Goal: Download file/media

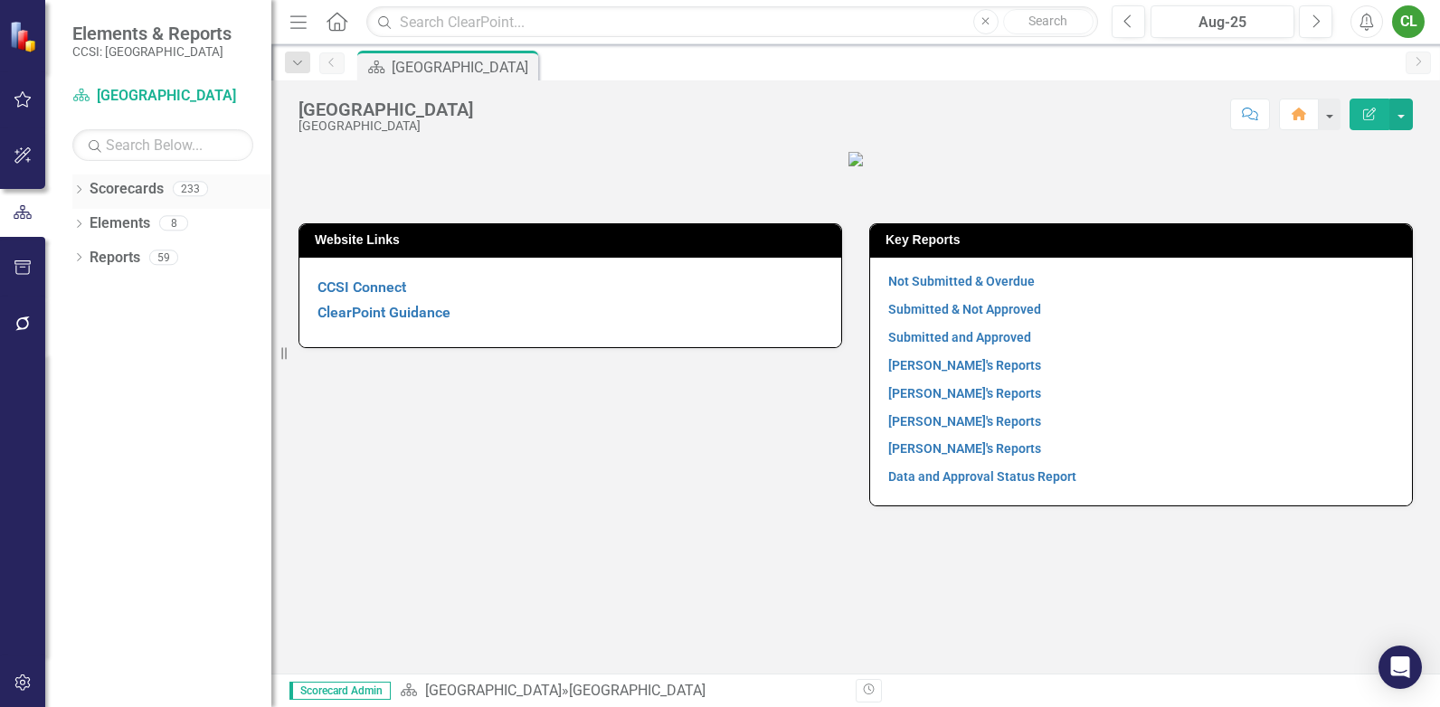
click at [81, 189] on icon at bounding box center [79, 189] width 5 height 8
click at [90, 217] on icon "Dropdown" at bounding box center [88, 222] width 14 height 11
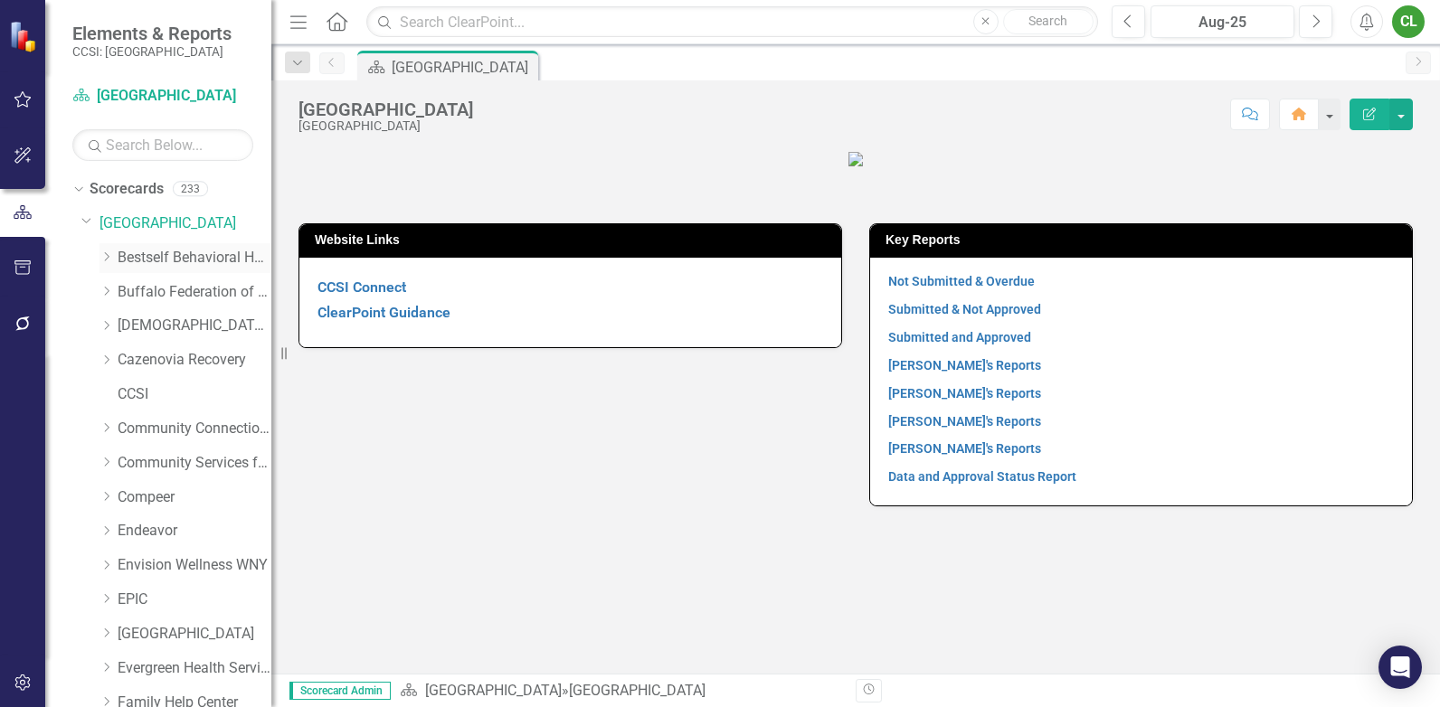
click at [145, 258] on link "Bestself Behavioral Health, Inc." at bounding box center [195, 258] width 154 height 21
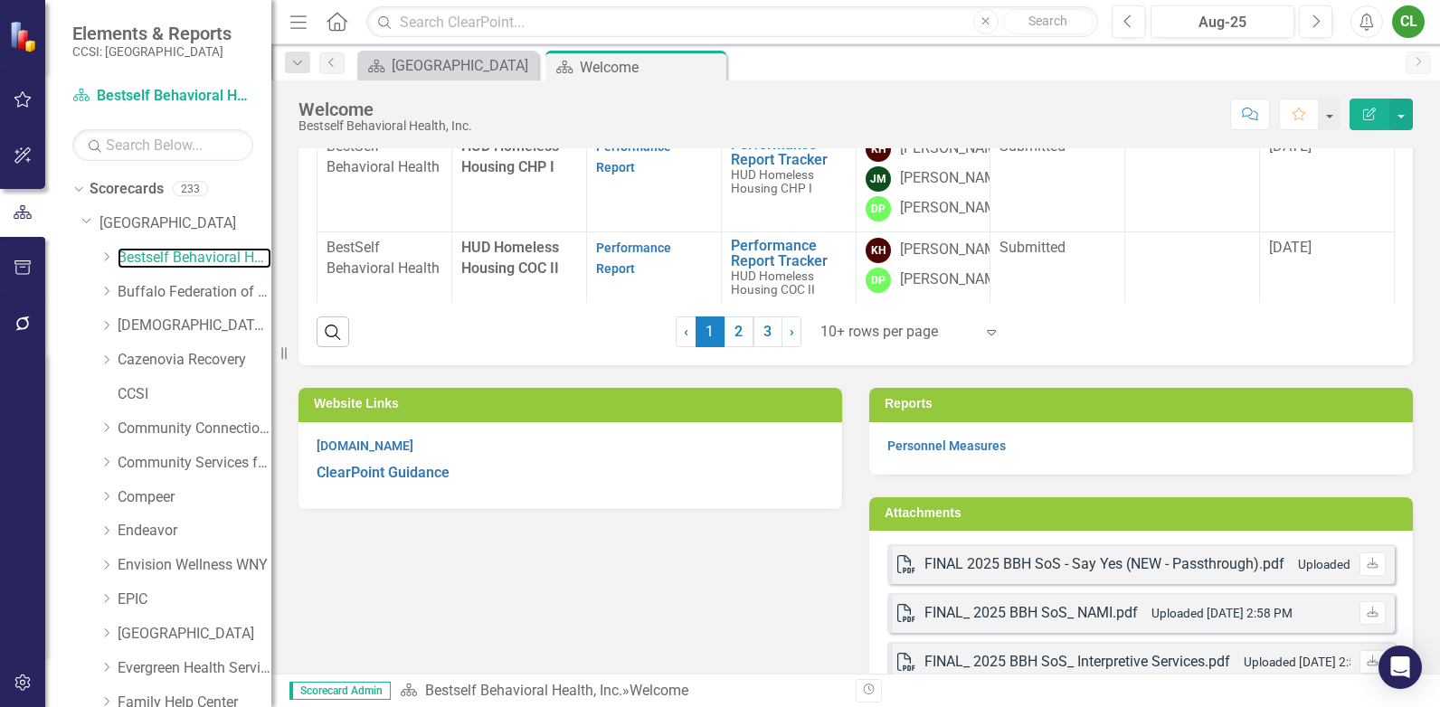
scroll to position [633, 0]
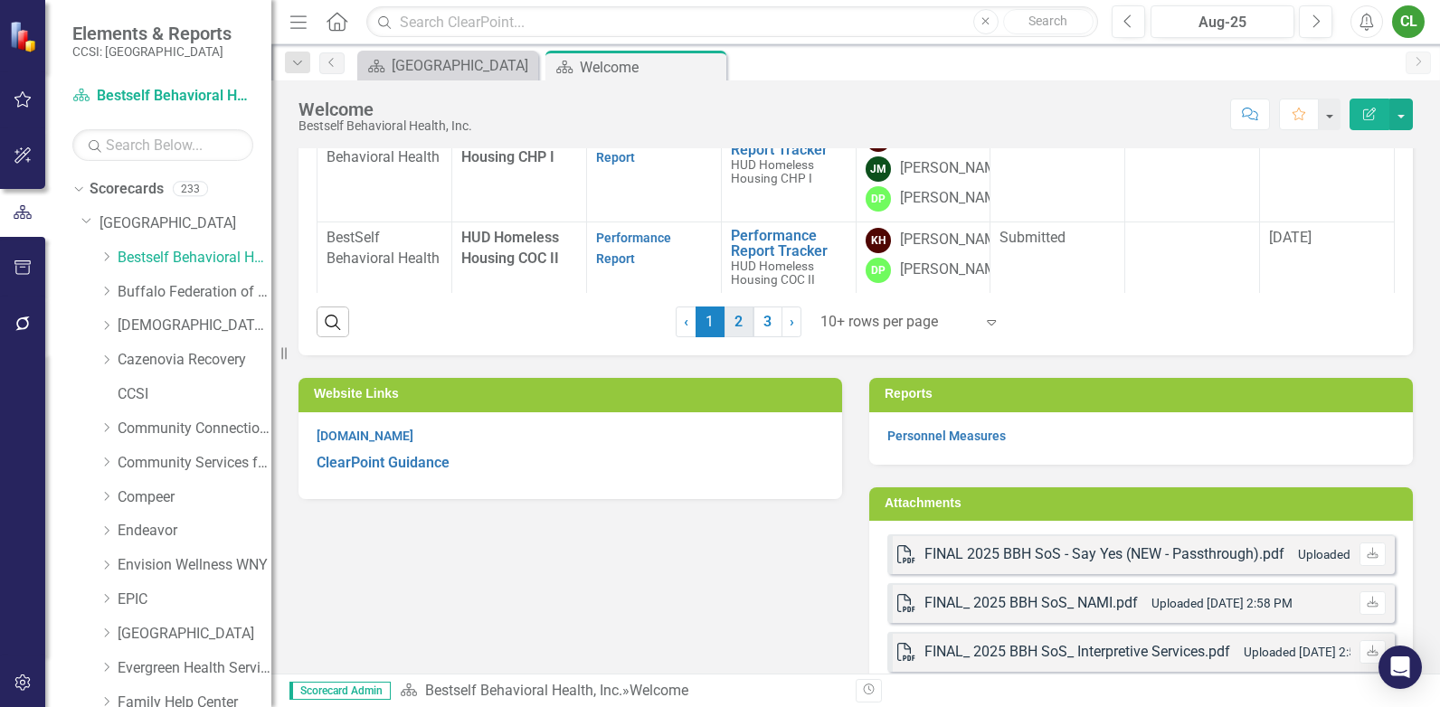
click at [735, 320] on link "2" at bounding box center [739, 322] width 29 height 31
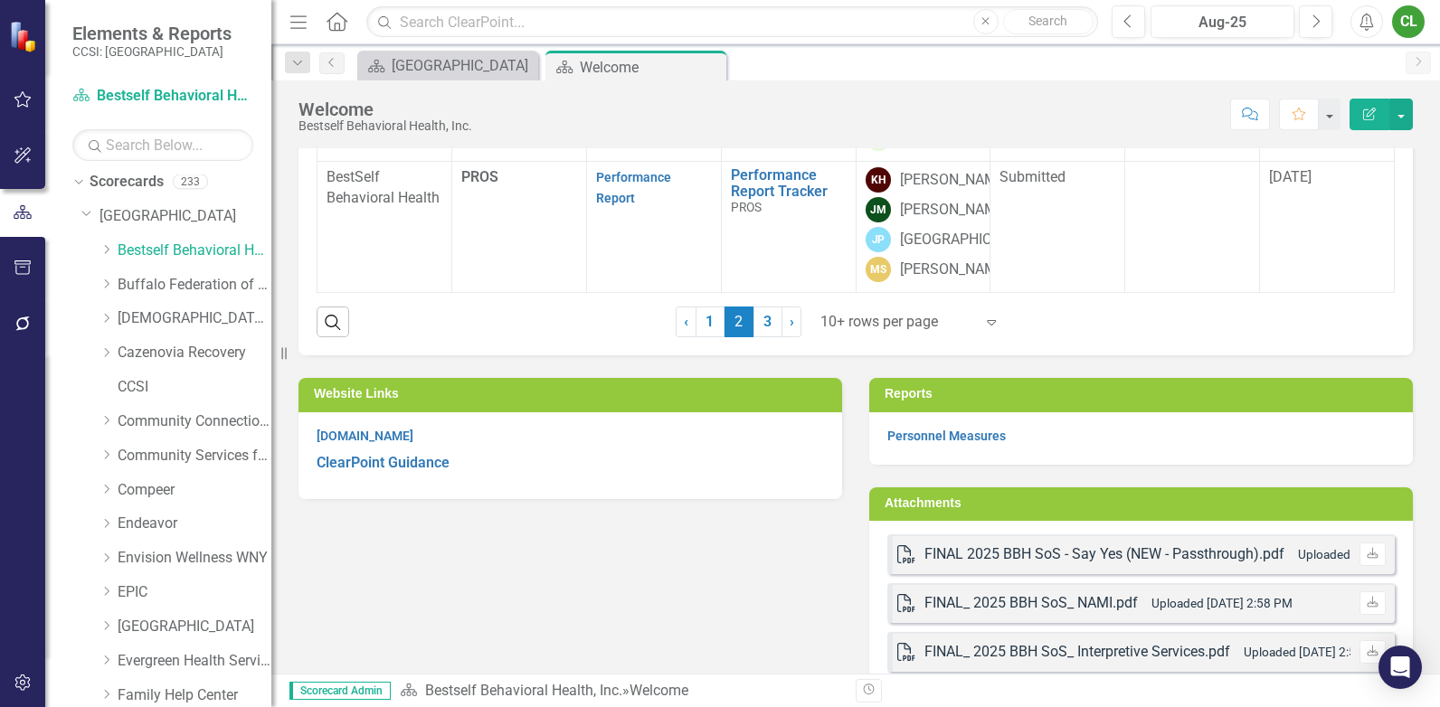
scroll to position [0, 0]
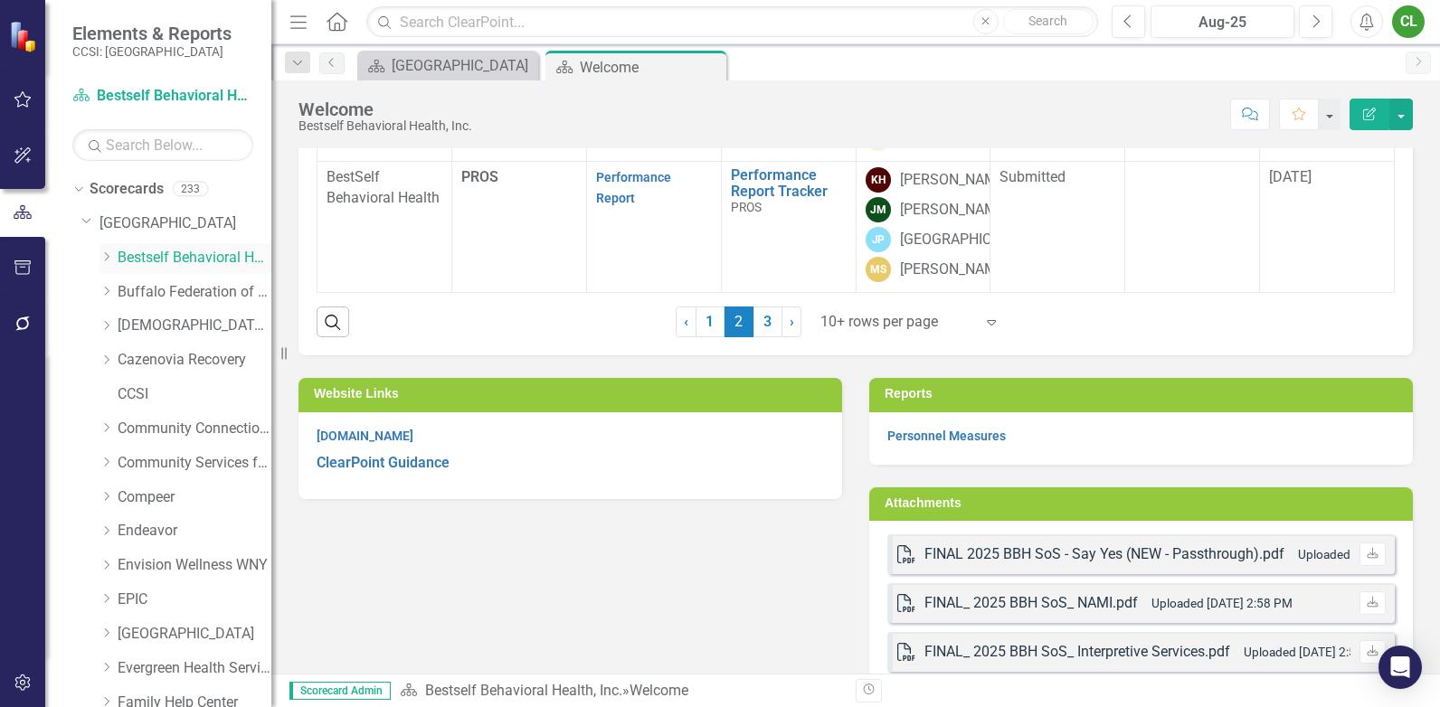
click at [105, 254] on icon "Dropdown" at bounding box center [107, 256] width 14 height 11
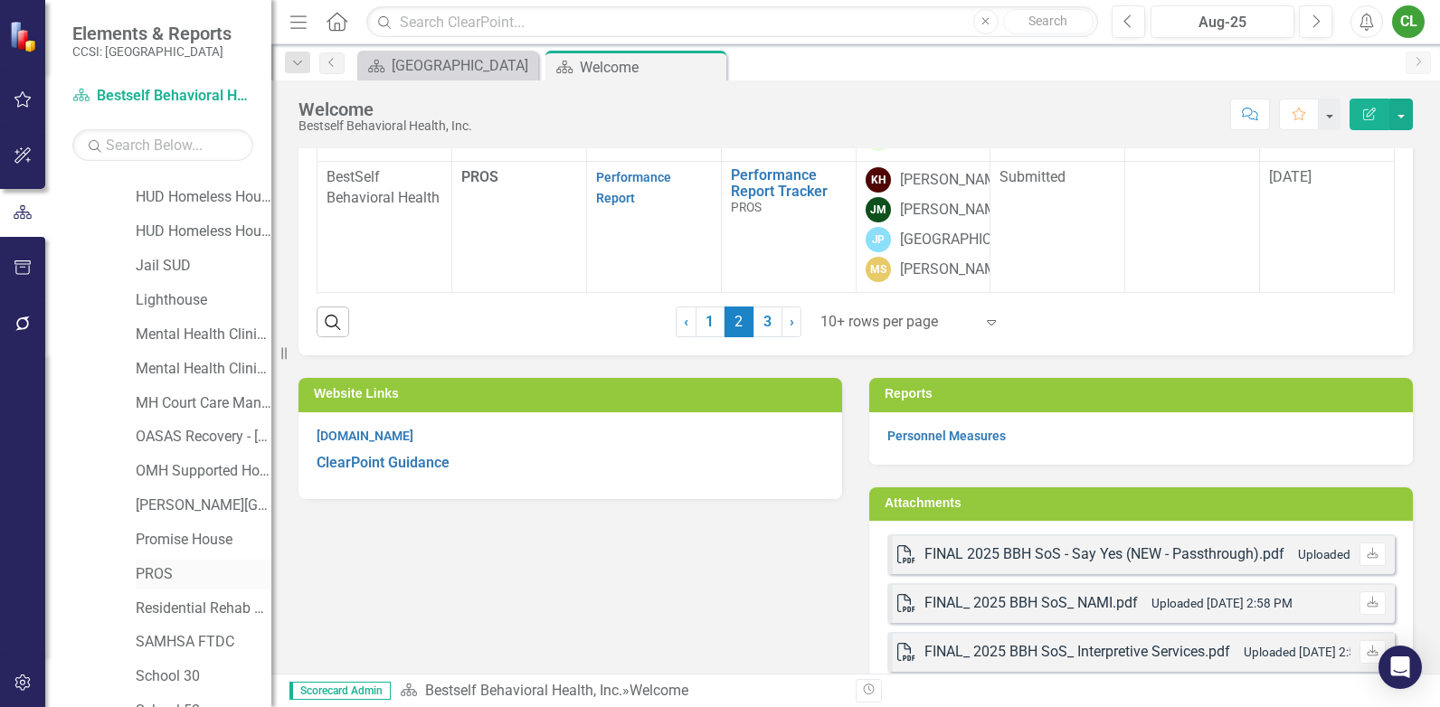
scroll to position [362, 0]
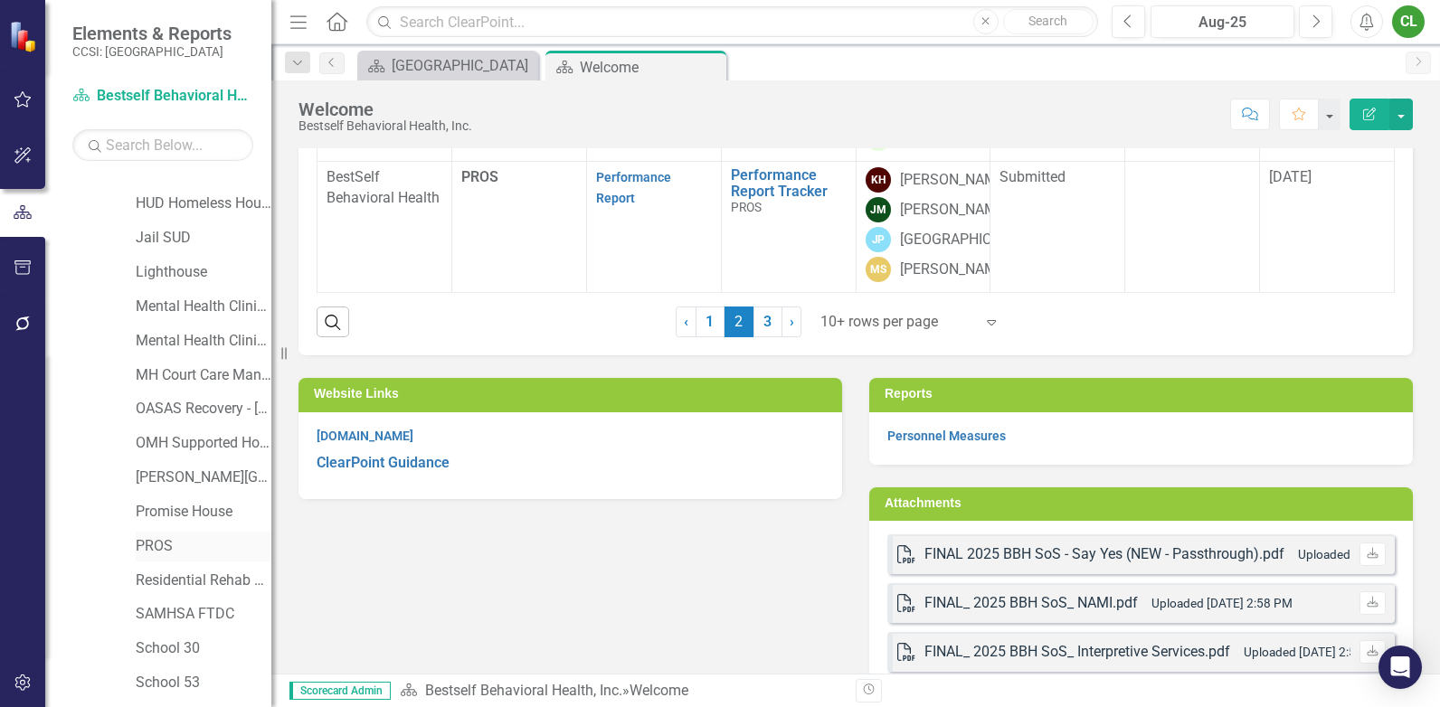
click at [163, 545] on link "PROS" at bounding box center [204, 546] width 136 height 21
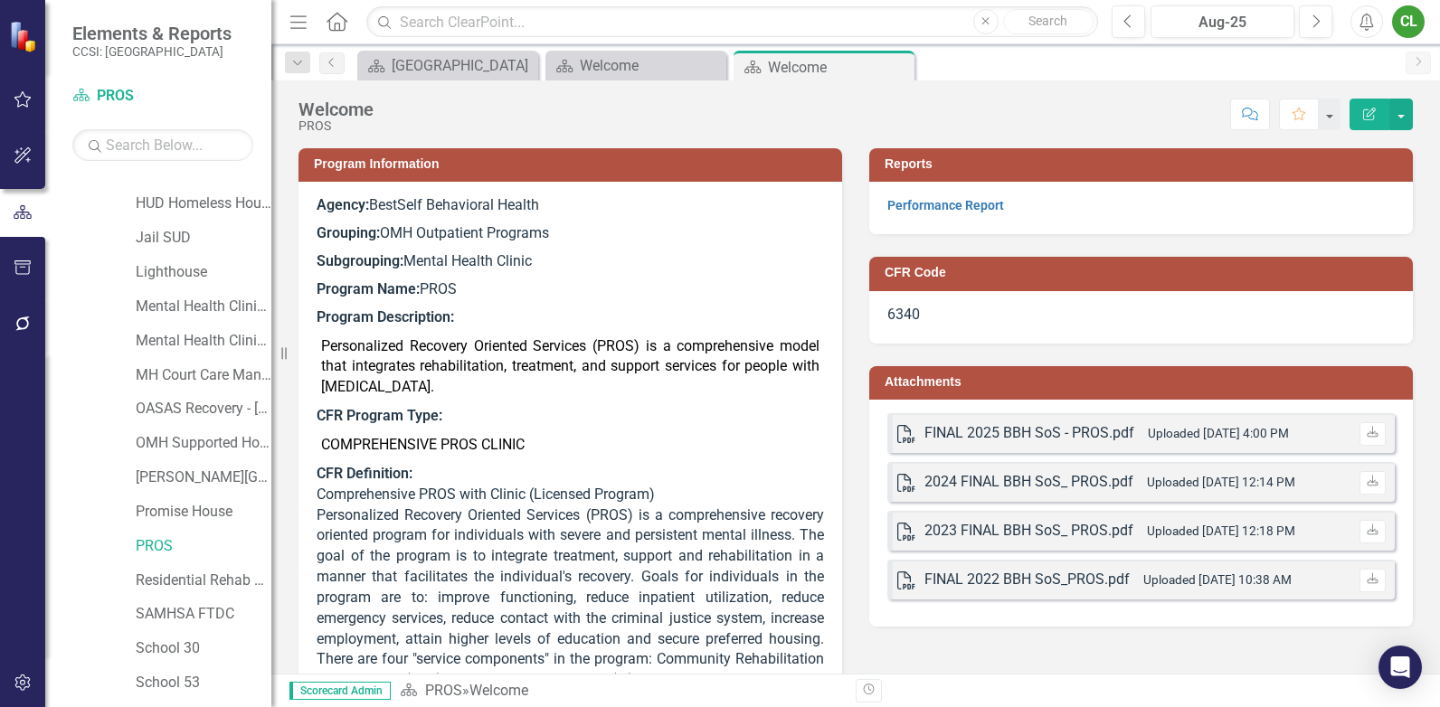
click at [1198, 429] on small "Uploaded [DATE] 4:00 PM" at bounding box center [1218, 433] width 141 height 14
click at [1366, 433] on icon "Download" at bounding box center [1373, 433] width 14 height 11
click at [1366, 484] on icon "Download" at bounding box center [1373, 482] width 14 height 11
